Goal: Information Seeking & Learning: Learn about a topic

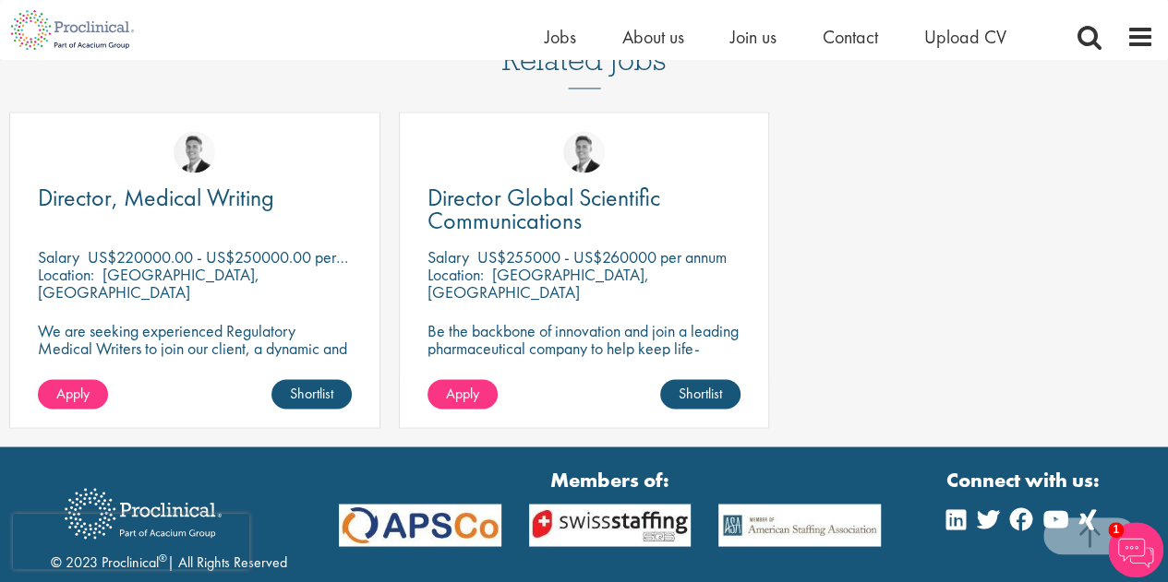
scroll to position [1444, 0]
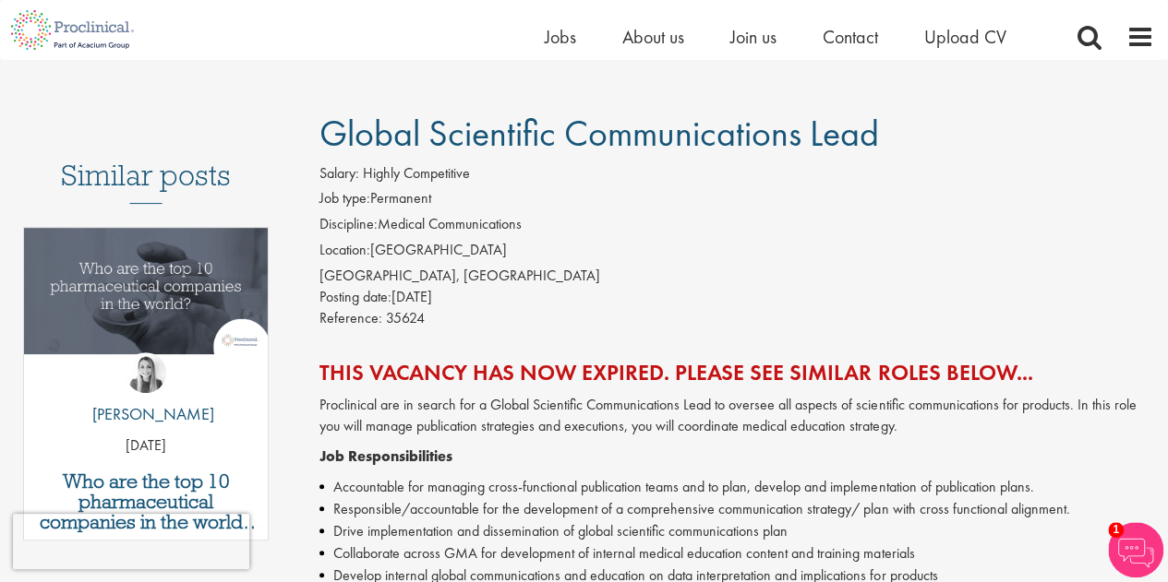
scroll to position [52, 0]
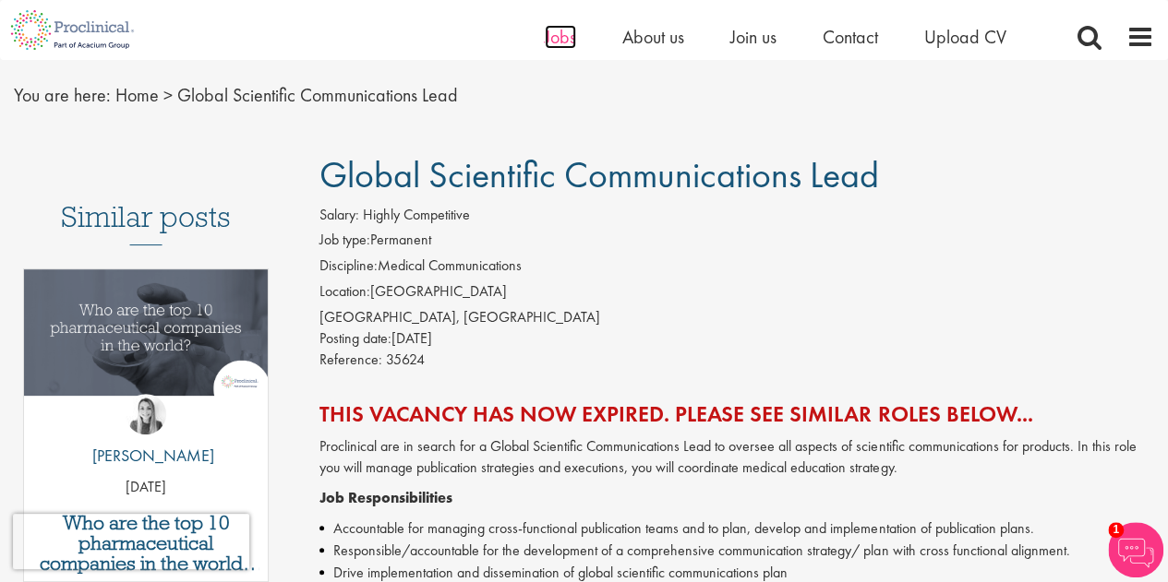
click at [570, 38] on span "Jobs" at bounding box center [560, 37] width 31 height 24
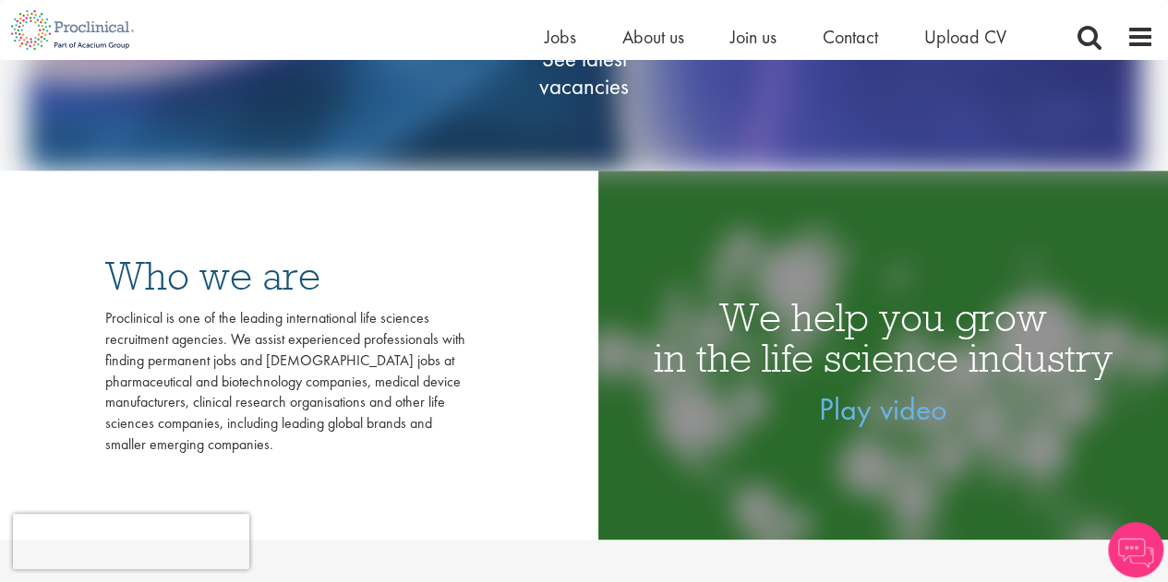
scroll to position [80, 0]
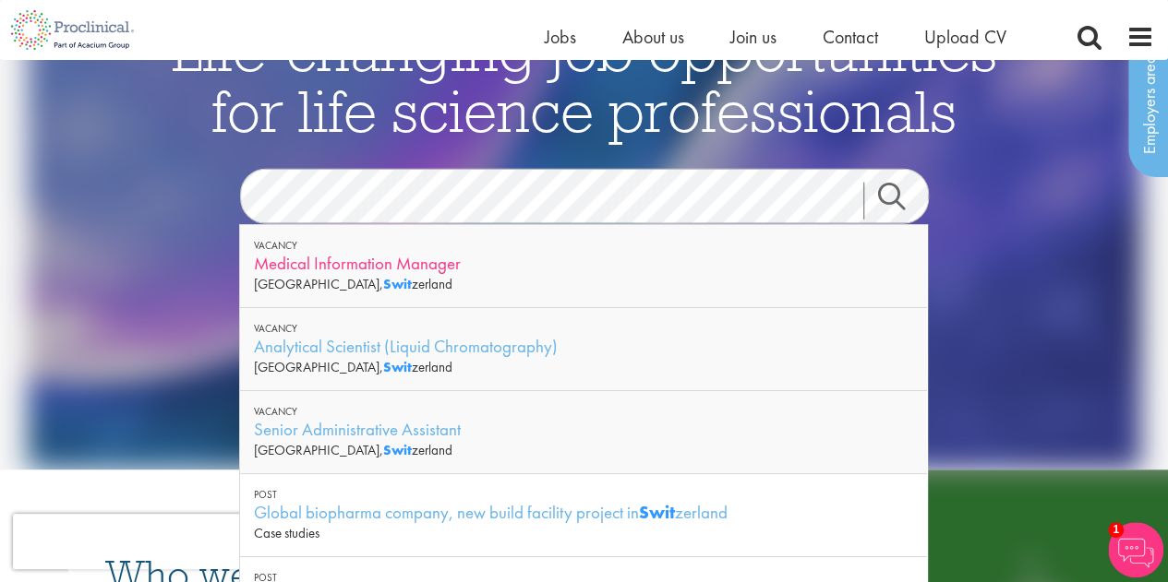
click at [463, 270] on div "Medical Information Manager" at bounding box center [583, 263] width 659 height 23
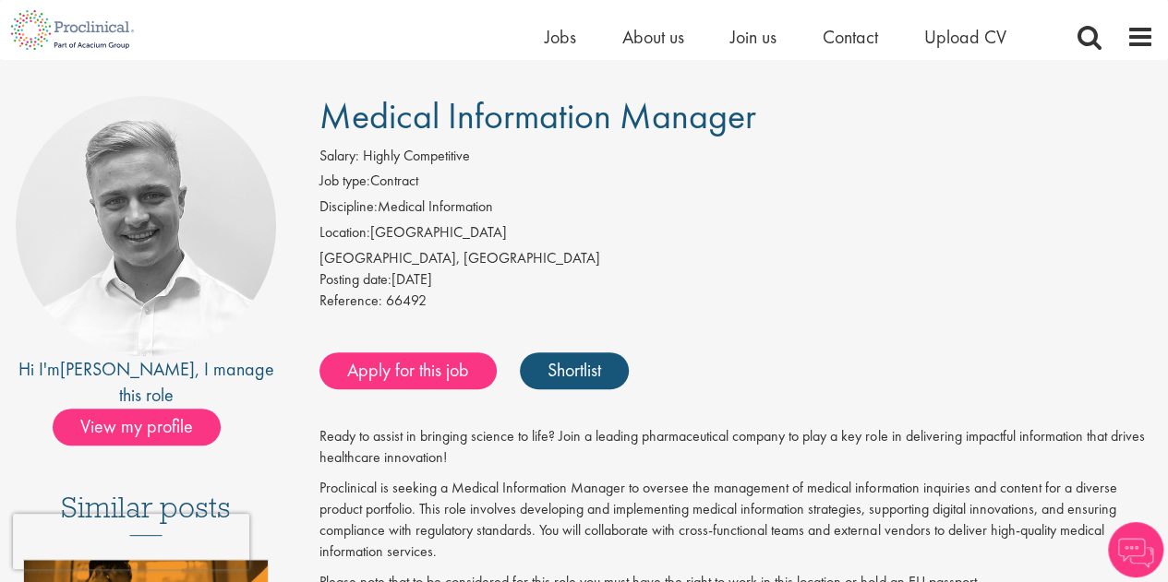
scroll to position [110, 0]
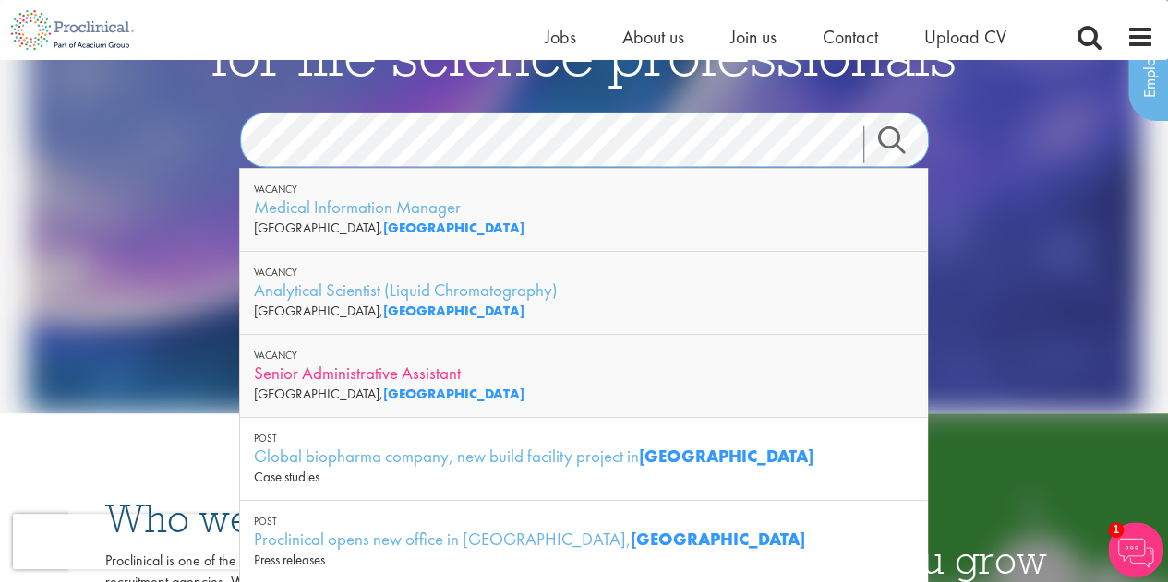
scroll to position [136, 0]
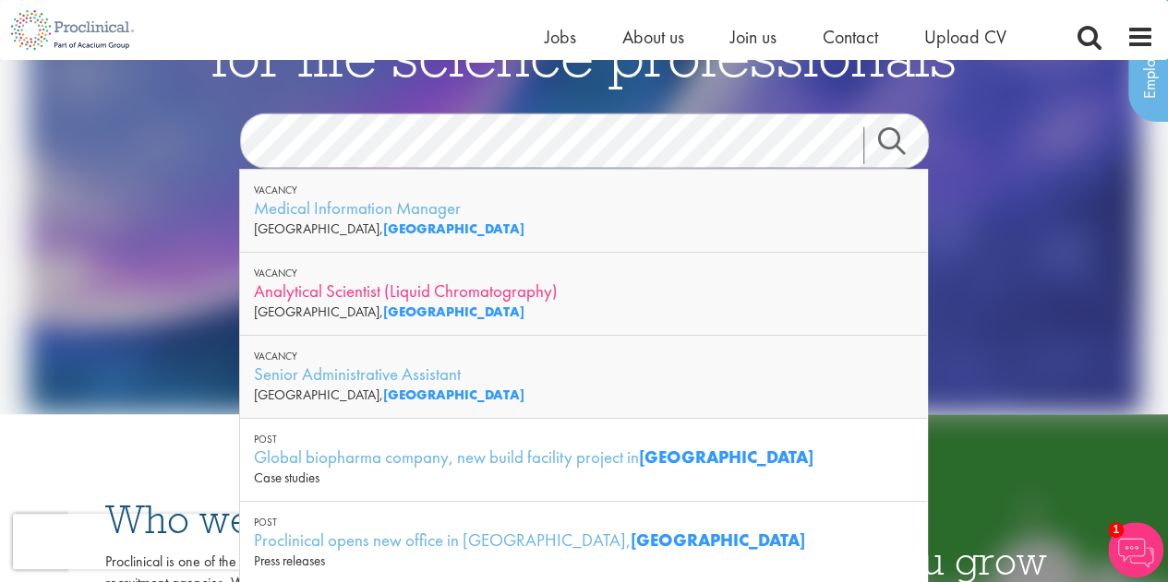
click at [618, 294] on div "Analytical Scientist (Liquid Chromatography)" at bounding box center [583, 291] width 659 height 23
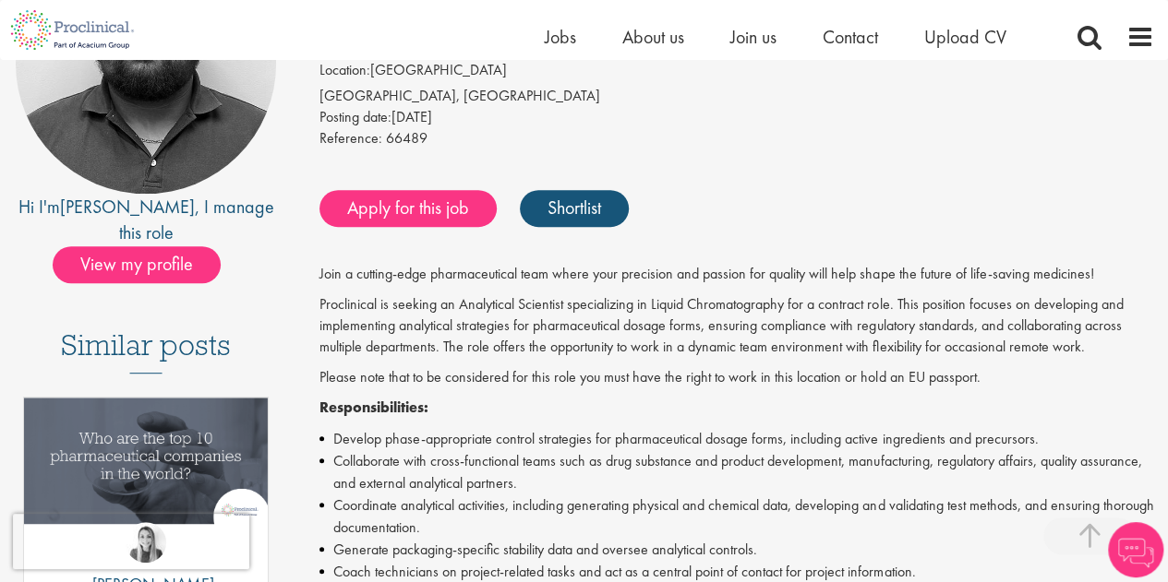
scroll to position [240, 0]
